Goal: Entertainment & Leisure: Consume media (video, audio)

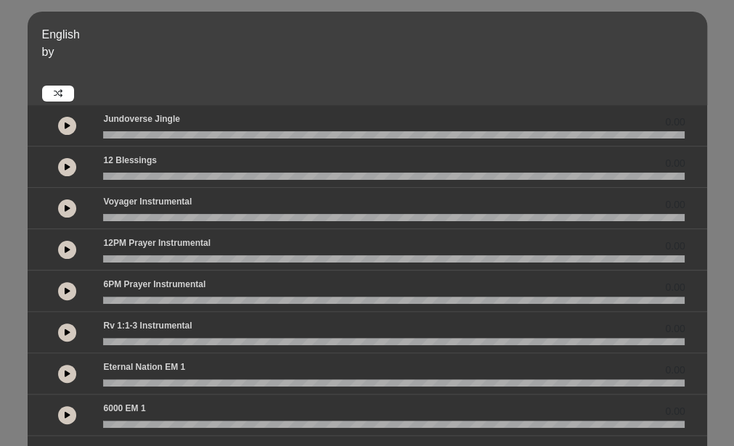
drag, startPoint x: 0, startPoint y: 0, endPoint x: 358, endPoint y: 173, distance: 398.2
click at [358, 173] on wave at bounding box center [393, 176] width 581 height 7
click at [74, 130] on button at bounding box center [67, 126] width 18 height 18
click at [67, 125] on icon at bounding box center [67, 125] width 4 height 7
click at [70, 138] on div at bounding box center [68, 125] width 54 height 26
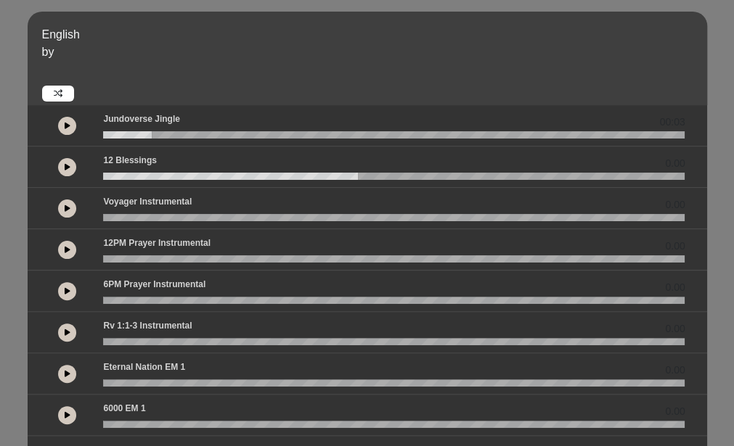
click at [70, 131] on button at bounding box center [67, 126] width 18 height 18
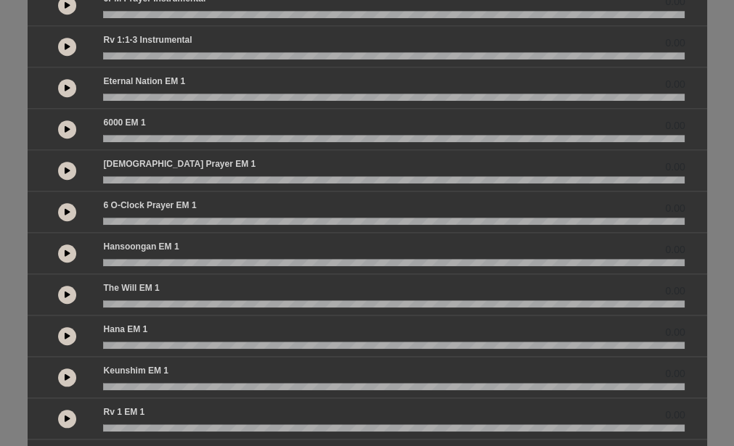
scroll to position [285, 0]
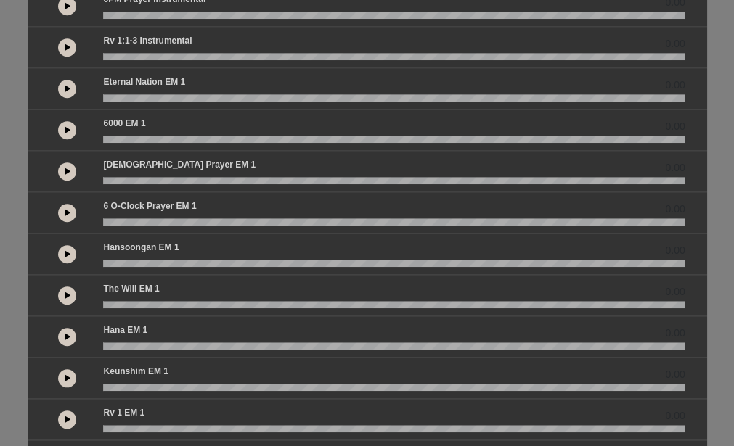
click at [65, 85] on icon at bounding box center [68, 88] width 6 height 7
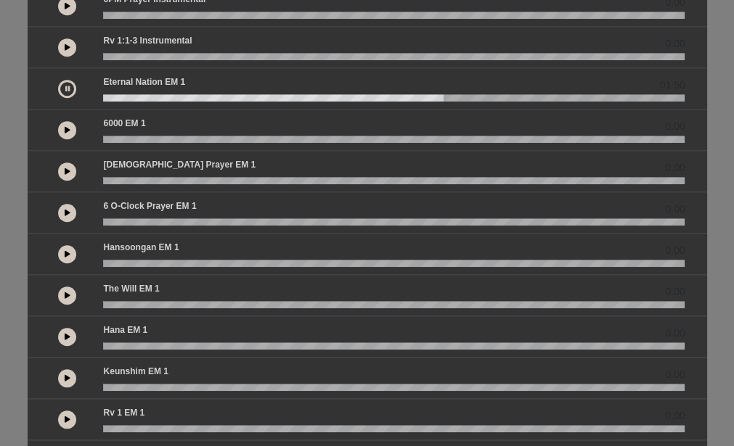
click at [68, 85] on icon at bounding box center [67, 88] width 4 height 7
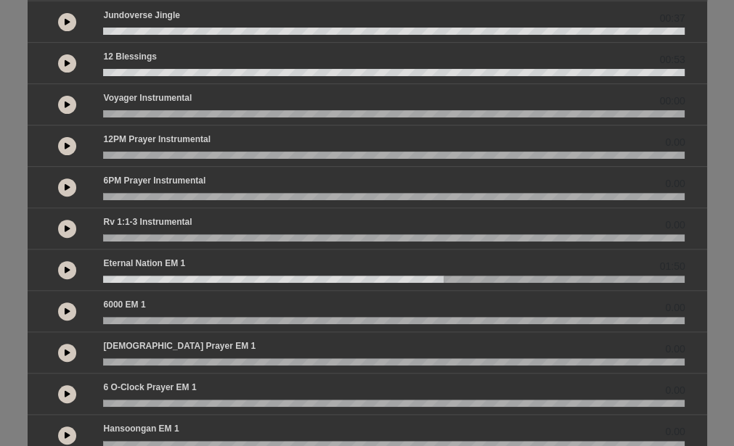
scroll to position [0, 0]
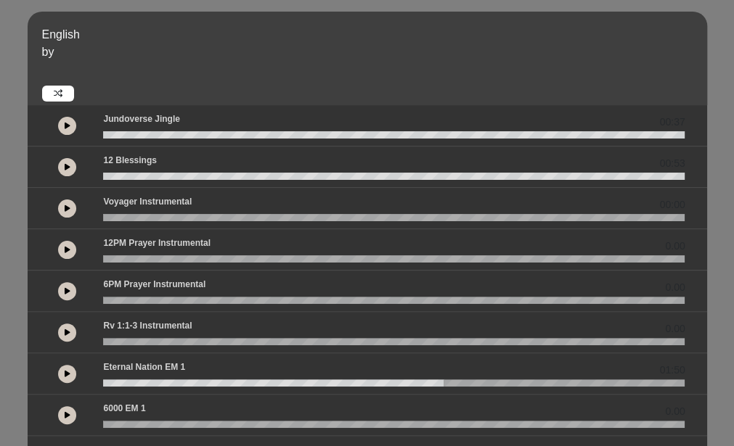
click at [9, 152] on div "English by 00:37 00:53 00:00" at bounding box center [367, 431] width 734 height 838
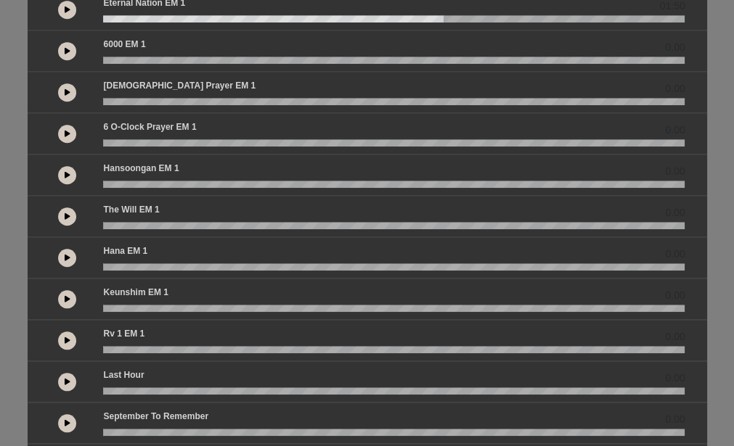
scroll to position [434, 0]
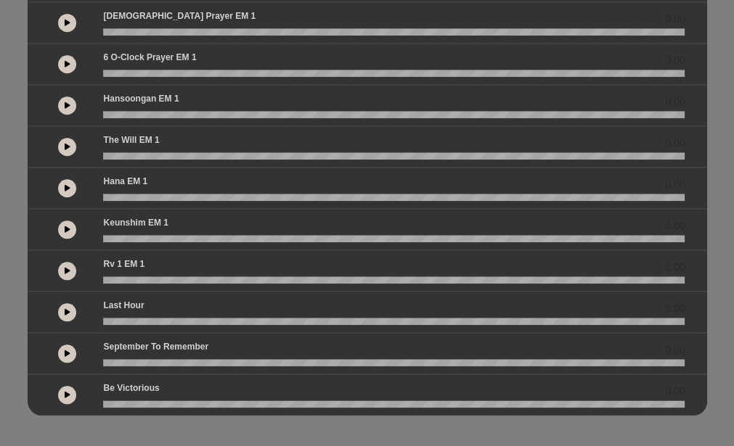
click at [28, 430] on div "English by 00:37 00:53 00:00 0.00 0.00" at bounding box center [367, 8] width 734 height 884
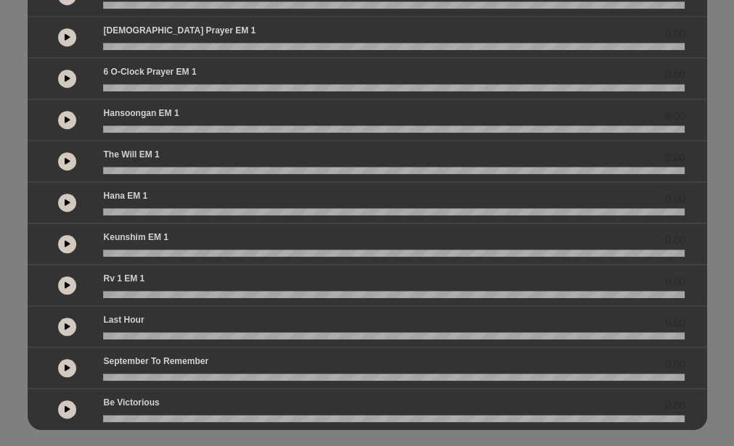
scroll to position [0, 0]
